Goal: Check status: Check status

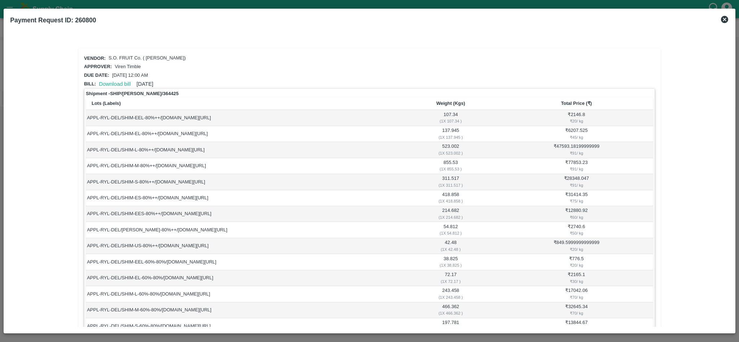
scroll to position [328, 0]
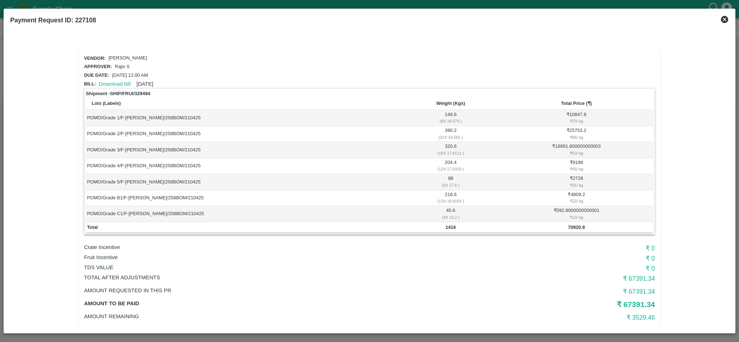
click at [726, 18] on icon at bounding box center [724, 19] width 7 height 7
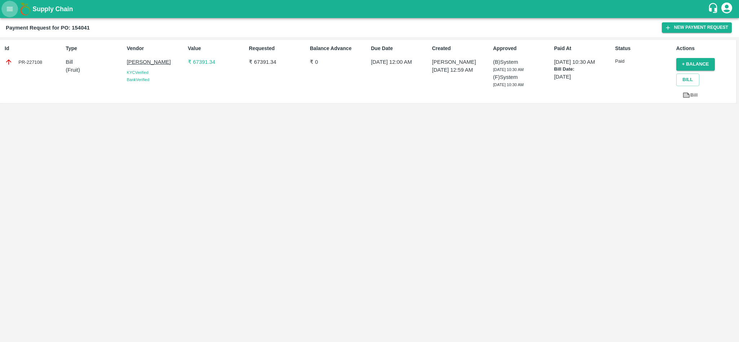
click at [11, 10] on icon "open drawer" at bounding box center [10, 9] width 8 height 8
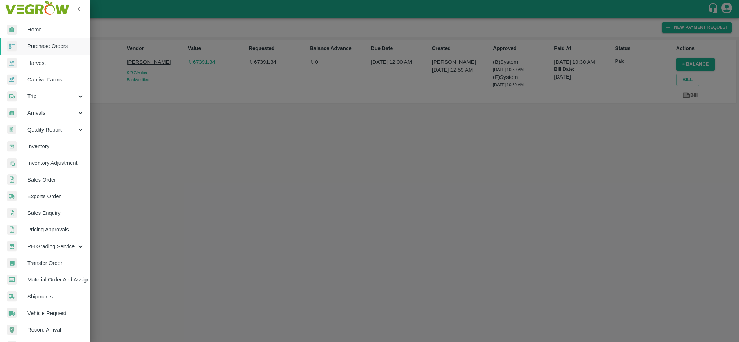
click at [39, 94] on span "Trip" at bounding box center [51, 96] width 49 height 8
click at [49, 131] on span "Material Movement" at bounding box center [58, 130] width 51 height 8
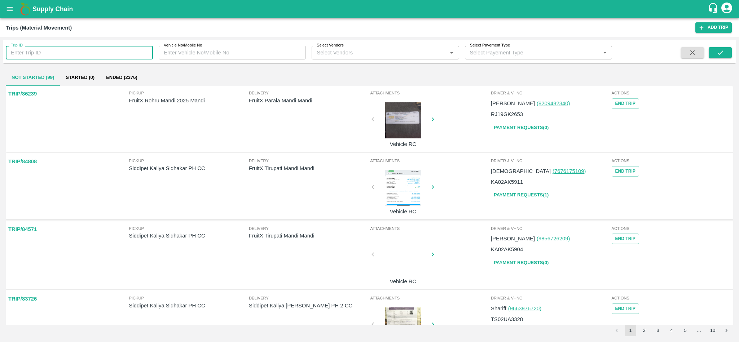
click at [70, 54] on input "Trip ID" at bounding box center [79, 53] width 147 height 14
paste input "88820"
click at [727, 50] on button "submit" at bounding box center [719, 52] width 23 height 11
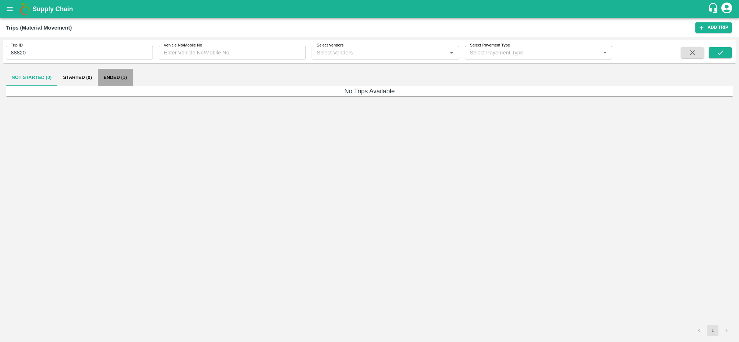
click at [119, 76] on button "Ended (1)" at bounding box center [115, 77] width 35 height 17
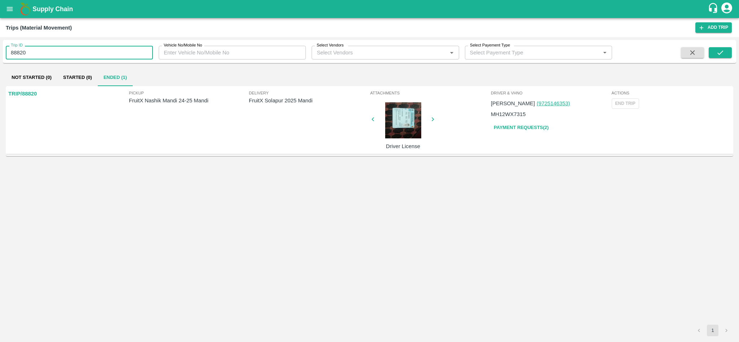
click at [58, 53] on input "88820" at bounding box center [79, 53] width 147 height 14
paste input "text"
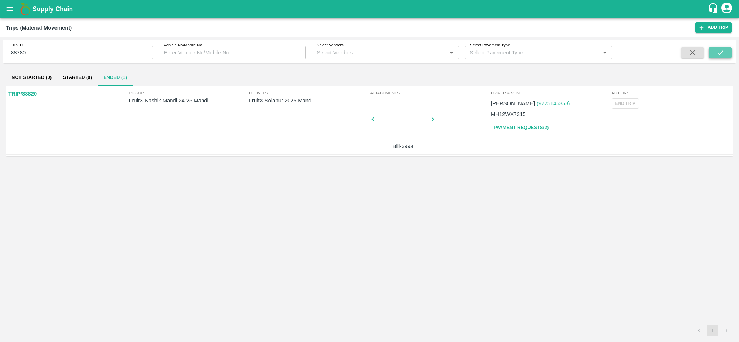
click at [719, 54] on icon "submit" at bounding box center [720, 52] width 6 height 4
click at [277, 104] on p "FruitX Jeewana Mandi 24-25 Mandi" at bounding box center [309, 101] width 120 height 8
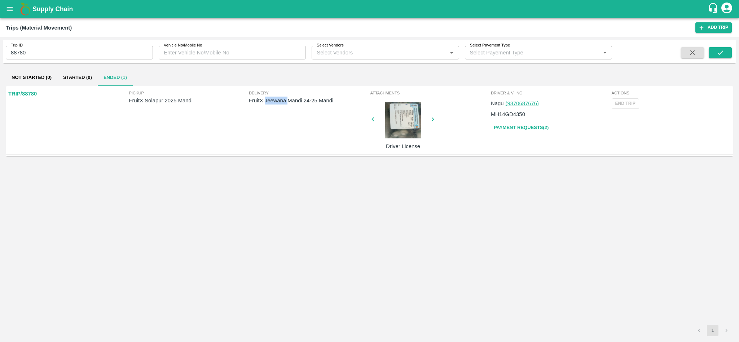
click at [277, 104] on p "FruitX Jeewana Mandi 24-25 Mandi" at bounding box center [309, 101] width 120 height 8
copy p "FruitX Jeewana Mandi 24-25 Mandi"
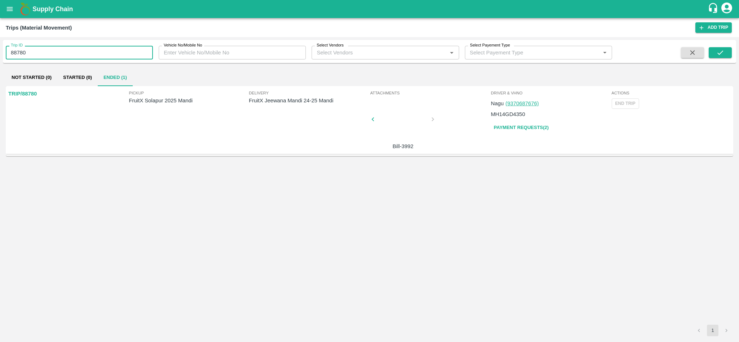
click at [96, 55] on input "88780" at bounding box center [79, 53] width 147 height 14
click at [96, 47] on input "88780" at bounding box center [79, 53] width 147 height 14
paste input "text"
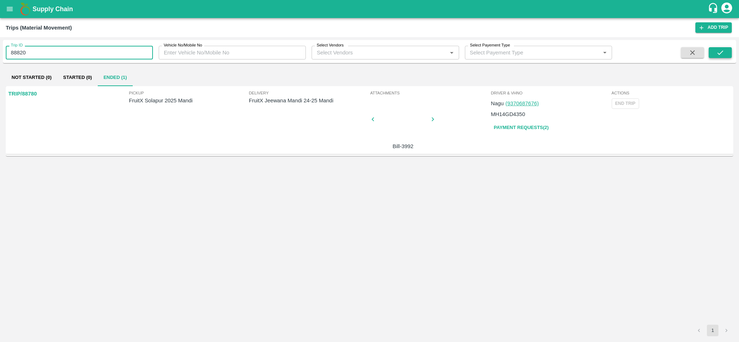
type input "88820"
click at [721, 54] on icon "submit" at bounding box center [720, 53] width 8 height 8
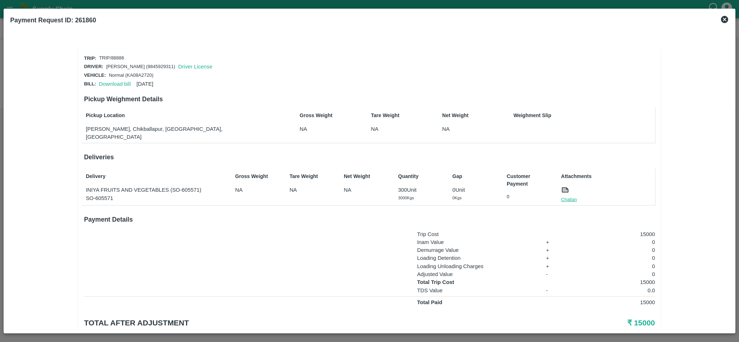
click at [569, 196] on link "Challan" at bounding box center [569, 199] width 16 height 7
